Goal: Book appointment/travel/reservation

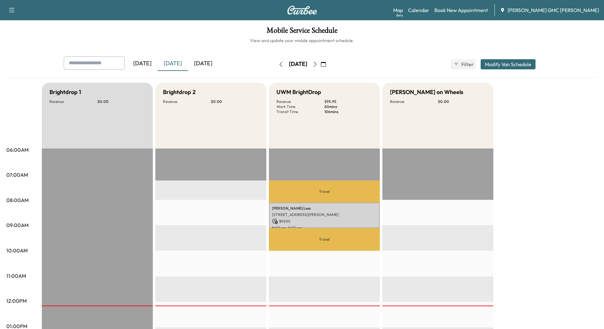
click at [217, 60] on div "[DATE]" at bounding box center [203, 63] width 30 height 15
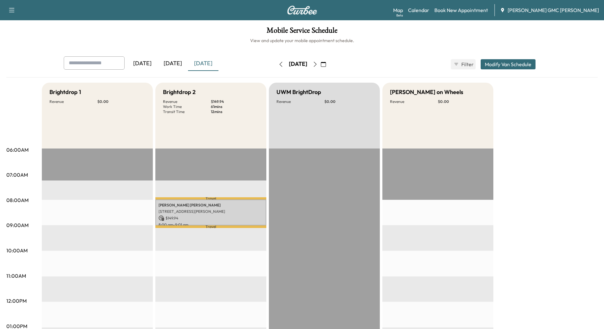
click at [141, 62] on div "[DATE]" at bounding box center [142, 63] width 30 height 15
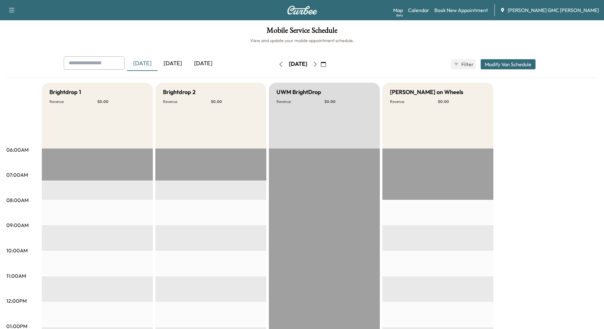
click at [174, 64] on div "[DATE]" at bounding box center [173, 63] width 30 height 15
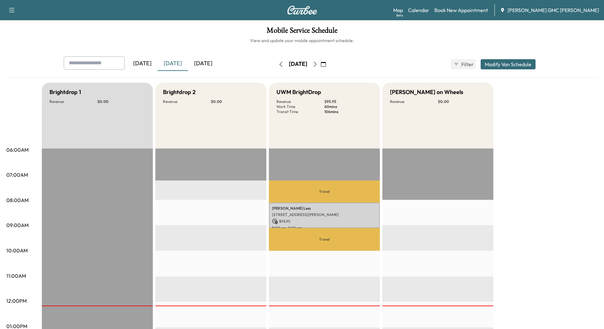
click at [204, 64] on div "[DATE]" at bounding box center [203, 63] width 30 height 15
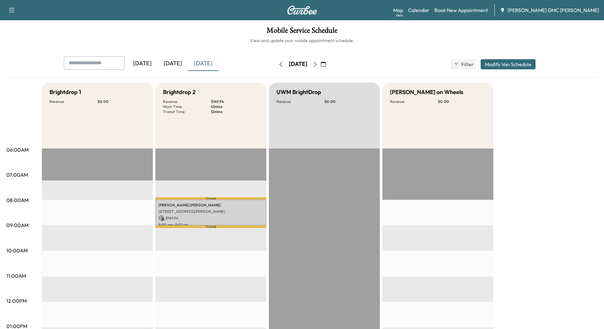
click at [318, 65] on icon "button" at bounding box center [315, 64] width 5 height 5
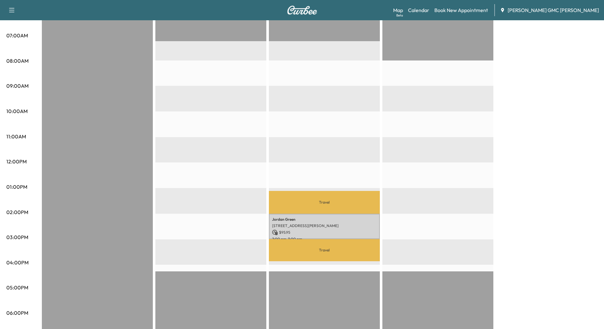
scroll to position [222, 0]
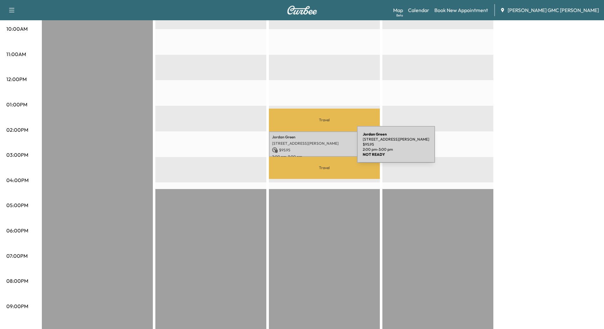
click at [309, 148] on p "$ 95.95" at bounding box center [324, 150] width 105 height 6
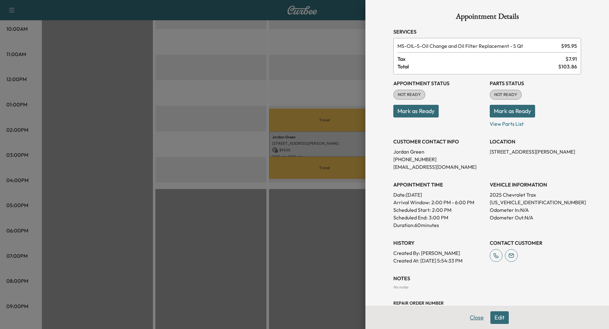
click at [476, 322] on button "Close" at bounding box center [476, 318] width 22 height 13
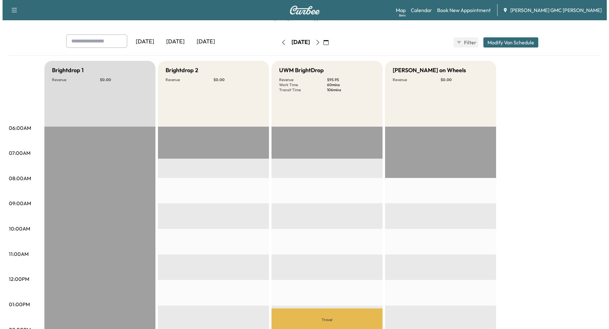
scroll to position [127, 0]
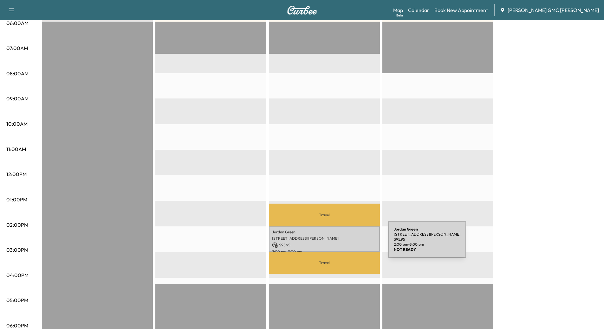
click at [340, 243] on p "$ 95.95" at bounding box center [324, 246] width 105 height 6
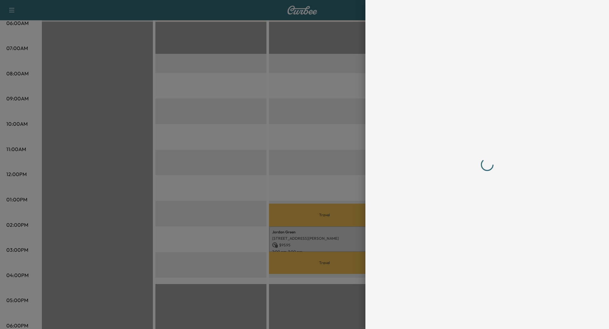
click at [340, 243] on div at bounding box center [304, 164] width 609 height 329
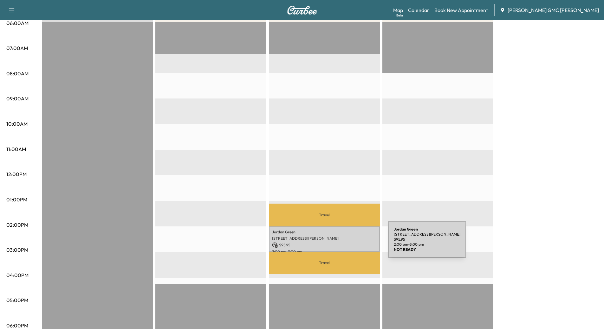
click at [340, 243] on p "$ 95.95" at bounding box center [324, 246] width 105 height 6
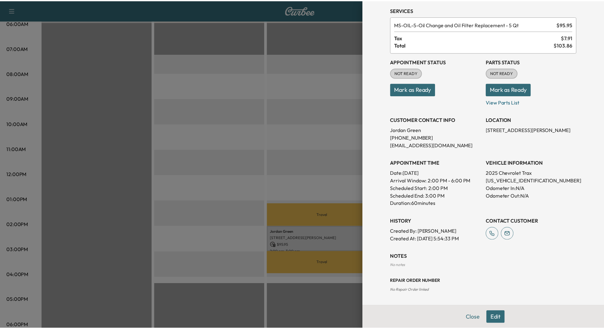
scroll to position [0, 0]
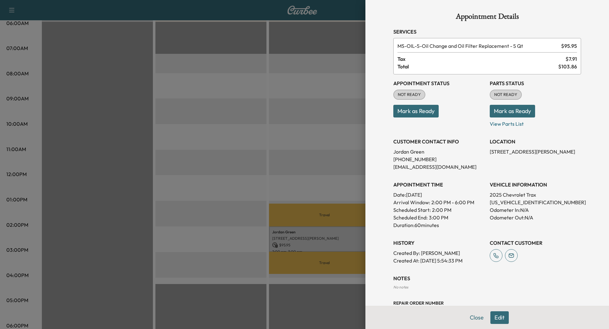
click at [322, 89] on div at bounding box center [304, 164] width 609 height 329
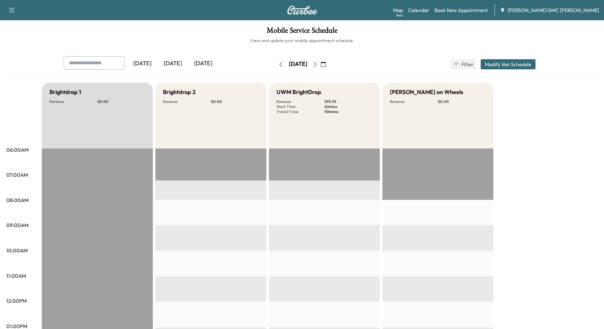
click at [318, 64] on icon "button" at bounding box center [315, 64] width 5 height 5
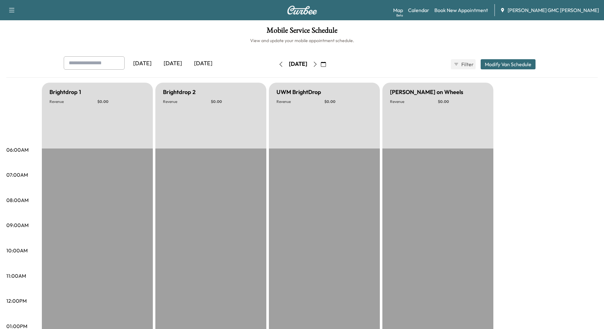
click at [321, 64] on button "button" at bounding box center [315, 64] width 11 height 10
click at [318, 64] on icon "button" at bounding box center [315, 64] width 5 height 5
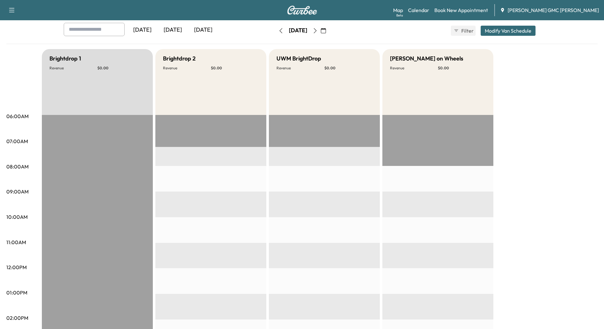
scroll to position [32, 0]
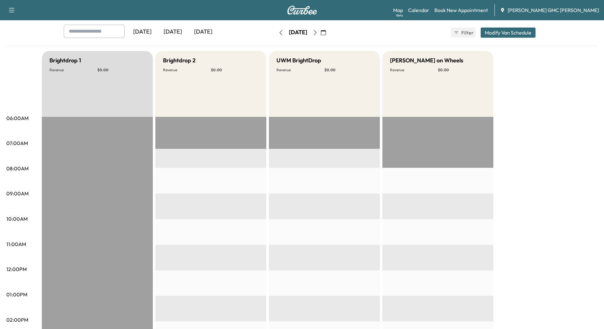
click at [318, 35] on icon "button" at bounding box center [315, 32] width 5 height 5
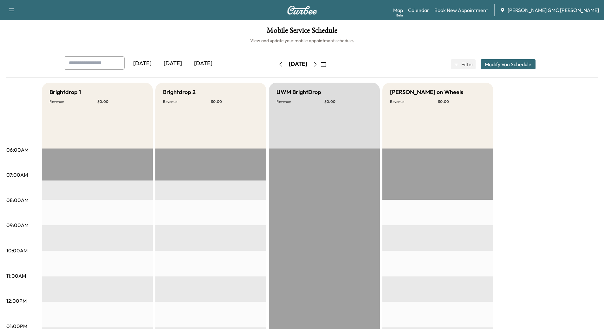
click at [318, 62] on icon "button" at bounding box center [315, 64] width 5 height 5
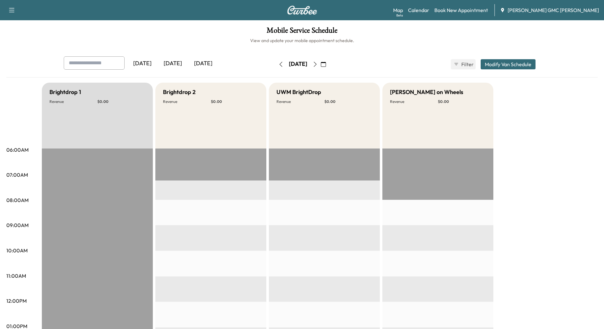
click at [318, 65] on icon "button" at bounding box center [315, 64] width 5 height 5
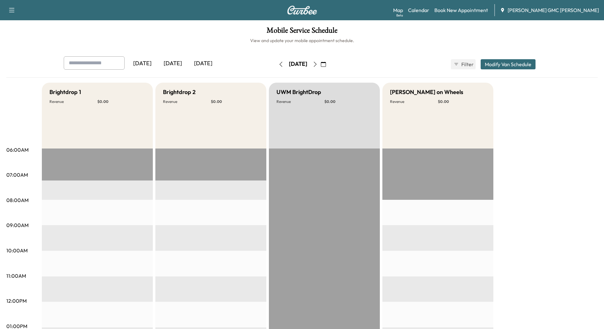
click at [316, 64] on icon "button" at bounding box center [315, 64] width 3 height 5
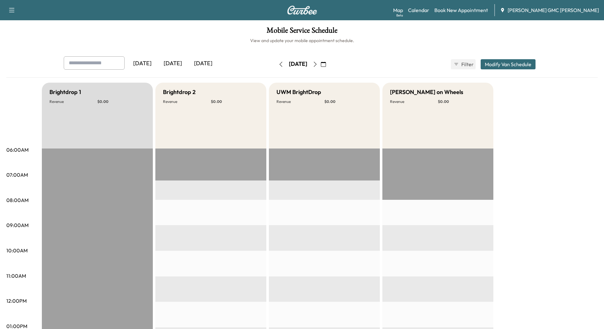
click at [318, 66] on icon "button" at bounding box center [315, 64] width 5 height 5
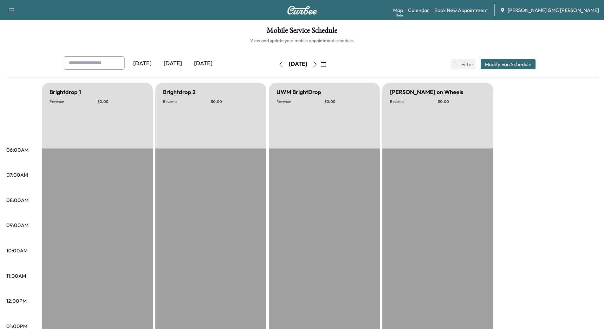
click at [144, 63] on div "[DATE]" at bounding box center [142, 63] width 30 height 15
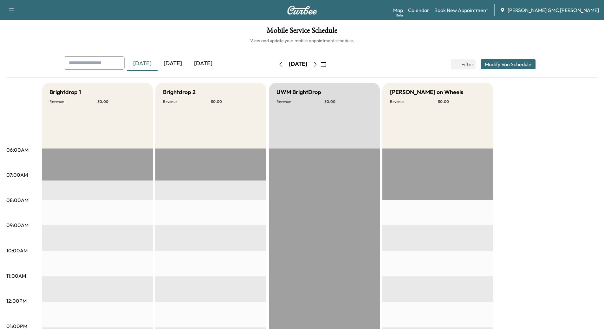
click at [176, 62] on div "[DATE]" at bounding box center [173, 63] width 30 height 15
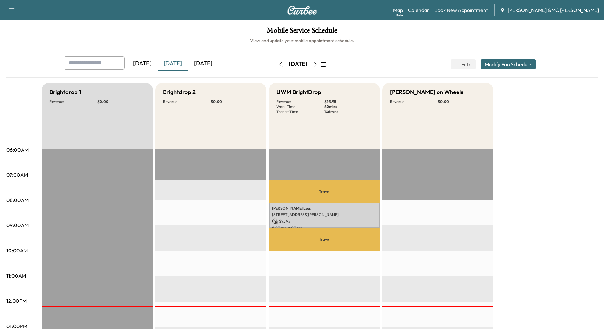
click at [194, 62] on div "[DATE]" at bounding box center [203, 63] width 30 height 15
